Goal: Information Seeking & Learning: Learn about a topic

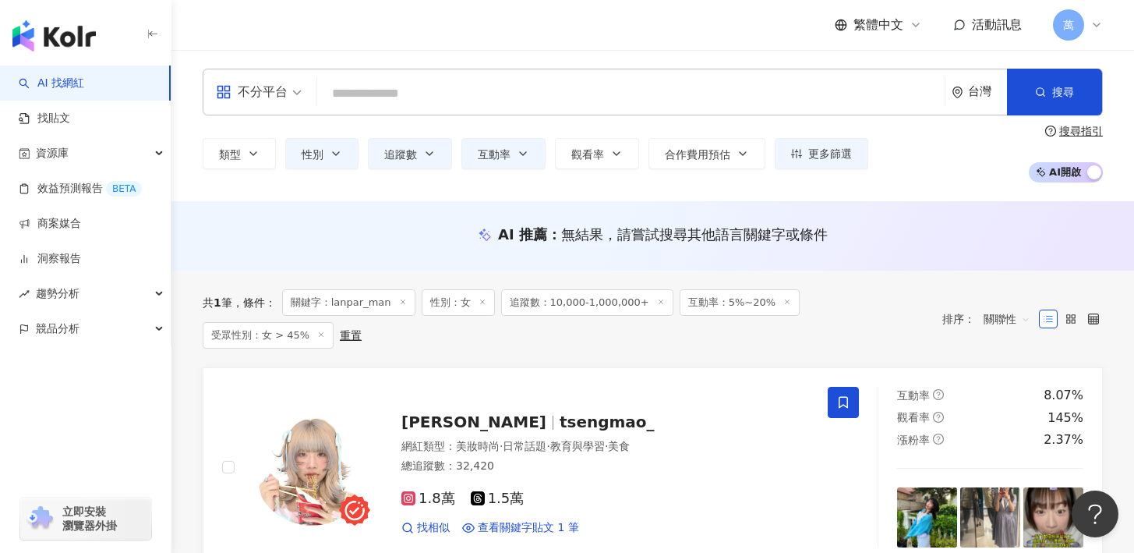
click at [383, 96] on input "search" at bounding box center [631, 94] width 615 height 30
type input "*******"
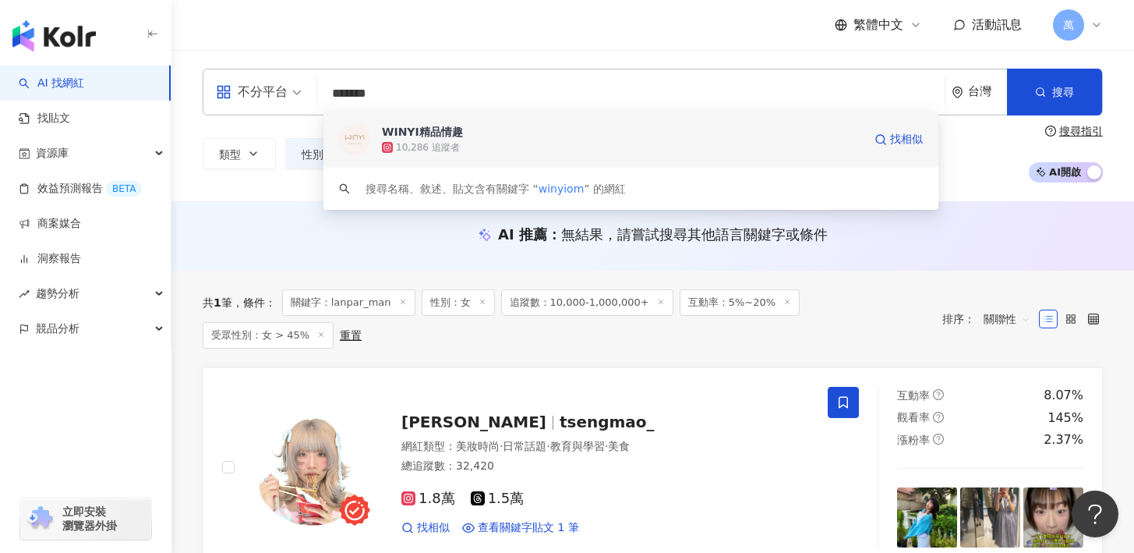
click at [412, 130] on div "WINYI精品情趣" at bounding box center [422, 132] width 81 height 16
